Goal: Transaction & Acquisition: Purchase product/service

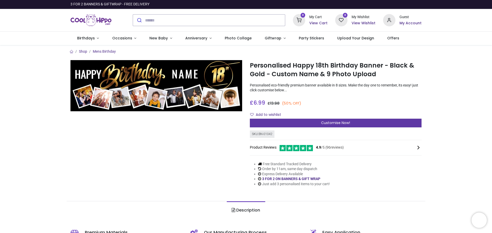
click at [322, 125] on span "Customise Now!" at bounding box center [335, 122] width 29 height 5
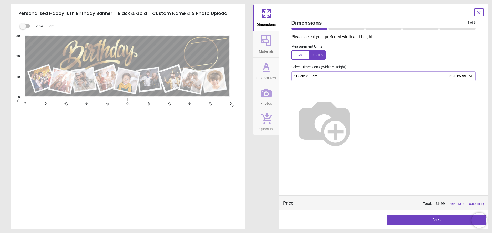
click at [314, 55] on div at bounding box center [308, 54] width 34 height 9
click at [301, 53] on div at bounding box center [308, 54] width 34 height 9
click at [335, 78] on div "100cm x 30cm £14 £6.99" at bounding box center [381, 76] width 175 height 4
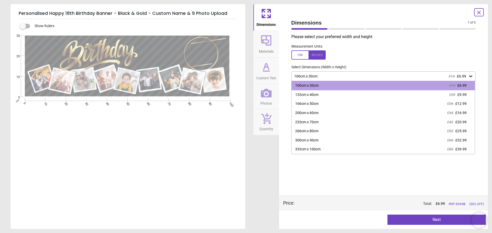
click at [335, 78] on div "100cm x 30cm £14 £6.99" at bounding box center [381, 76] width 175 height 4
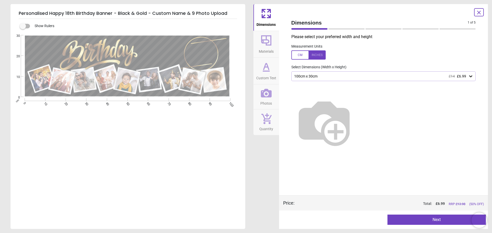
click at [436, 221] on button "Next" at bounding box center [436, 220] width 98 height 10
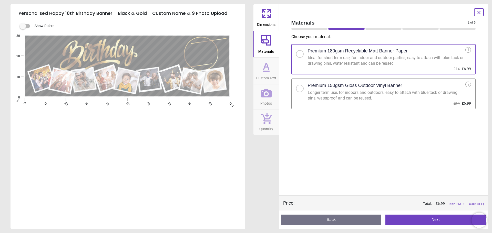
click at [300, 89] on div at bounding box center [299, 88] width 3 height 3
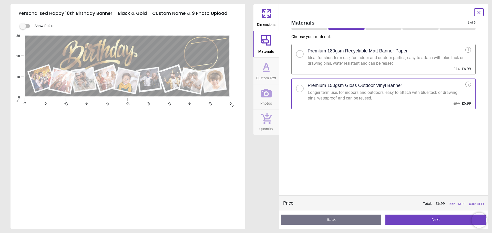
click at [428, 219] on button "Next" at bounding box center [435, 220] width 100 height 10
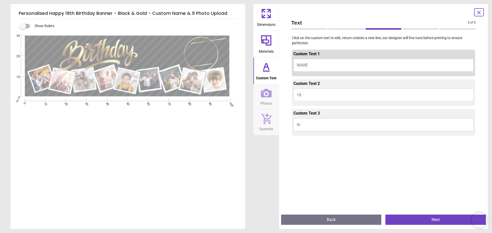
click at [311, 66] on button "NAME" at bounding box center [383, 65] width 180 height 13
type textarea "*****"
click at [420, 220] on button "Next" at bounding box center [435, 220] width 100 height 10
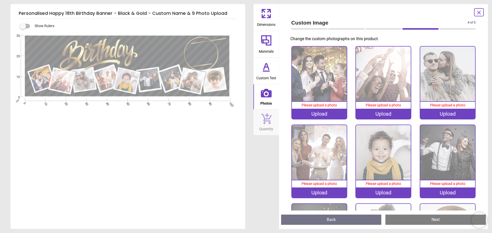
scroll to position [69, 0]
